Goal: Complete application form

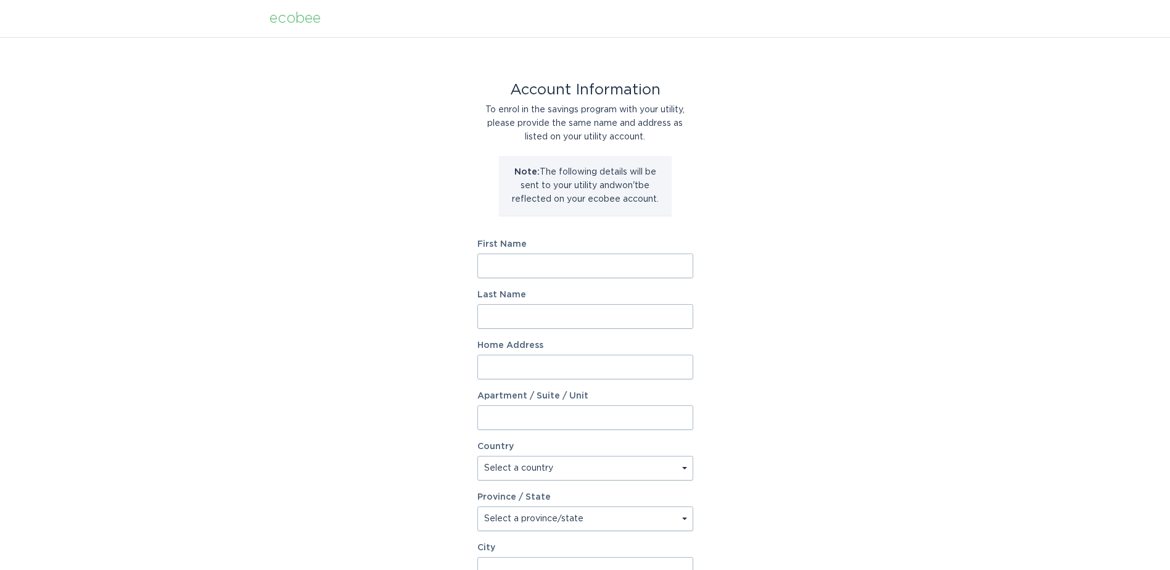
click at [627, 270] on input "First Name" at bounding box center [585, 265] width 216 height 25
type input "[PERSON_NAME]"
type input "[STREET_ADDRESS]"
select select "US"
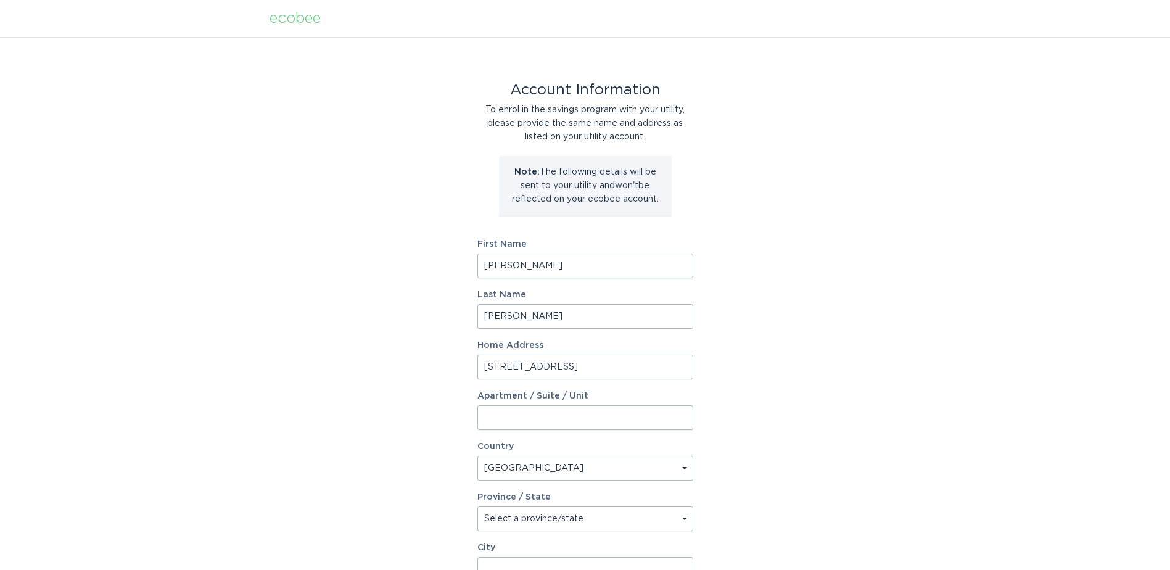
type input "Peoria"
type input "85345"
select select "AZ"
drag, startPoint x: 506, startPoint y: 362, endPoint x: 329, endPoint y: 364, distance: 176.4
click at [325, 364] on div "Account Information To enrol in the savings program with your utility, please p…" at bounding box center [585, 377] width 1170 height 681
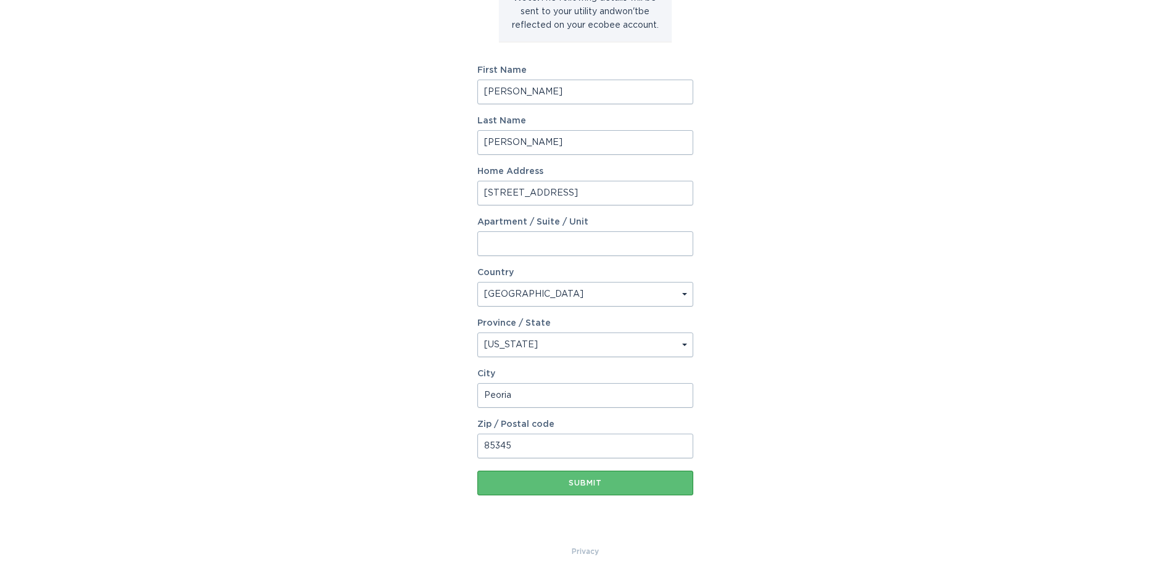
scroll to position [181, 0]
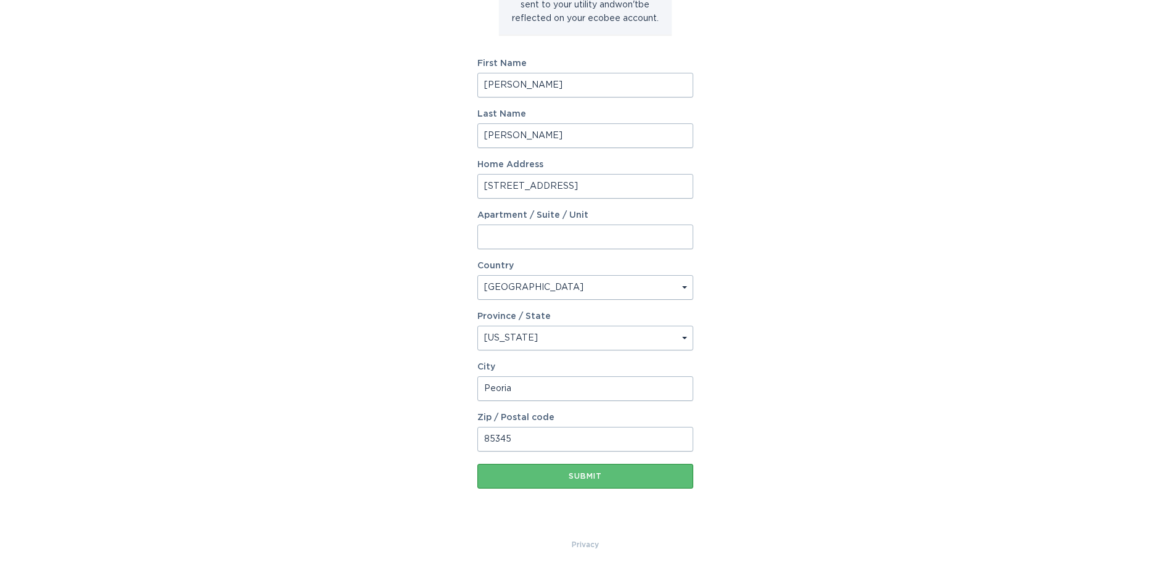
type input "[STREET_ADDRESS]"
drag, startPoint x: 531, startPoint y: 439, endPoint x: 375, endPoint y: 439, distance: 155.4
click at [375, 439] on div "Account Information To enrol in the savings program with your utility, please p…" at bounding box center [585, 196] width 1170 height 681
type input "85033"
click at [549, 380] on input "Peoria" at bounding box center [585, 388] width 216 height 25
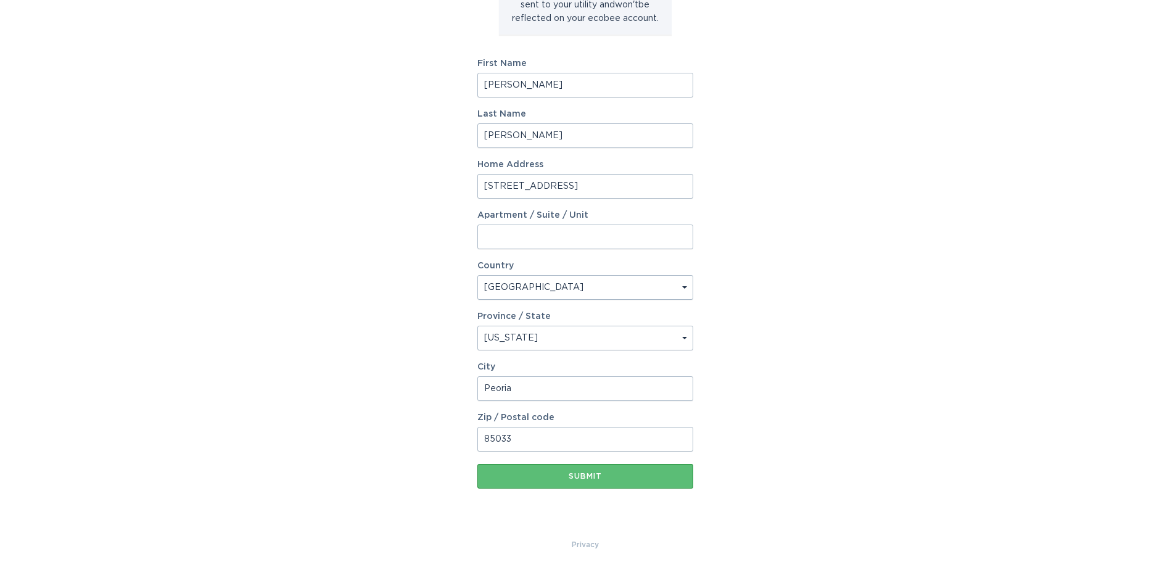
drag, startPoint x: 548, startPoint y: 391, endPoint x: 330, endPoint y: 349, distance: 222.3
click at [330, 349] on div "Account Information To enrol in the savings program with your utility, please p…" at bounding box center [585, 196] width 1170 height 681
type input "Phoenix"
click at [585, 485] on button "Submit" at bounding box center [585, 476] width 216 height 25
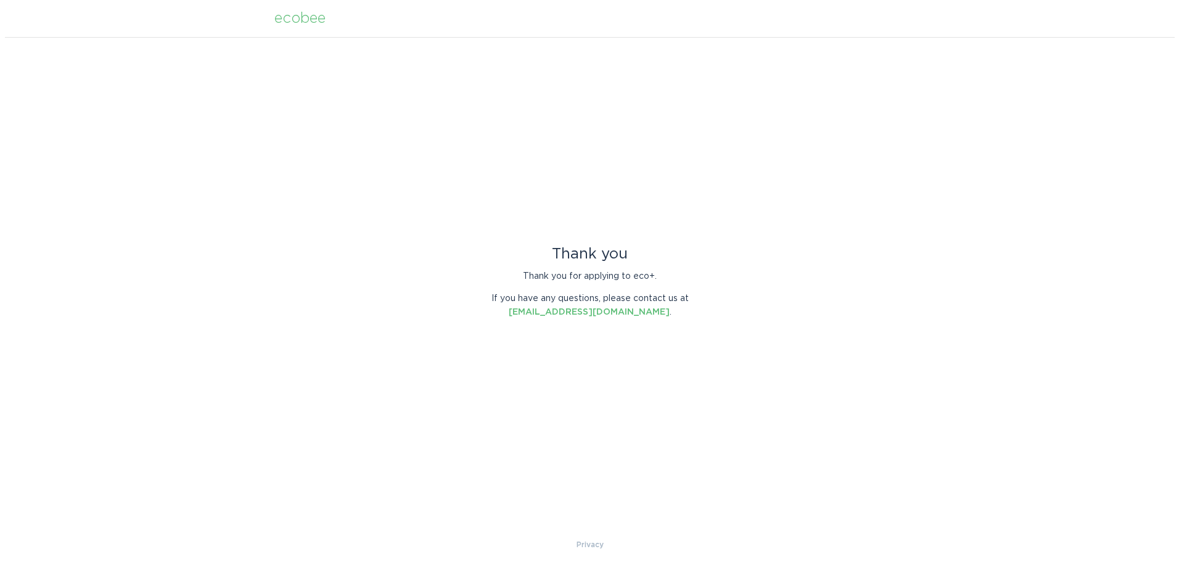
scroll to position [0, 0]
